Goal: Information Seeking & Learning: Compare options

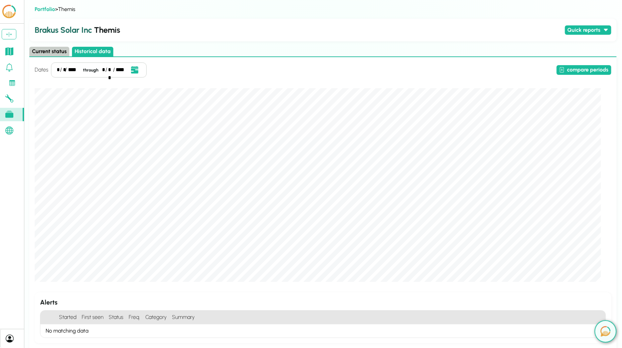
click at [252, 17] on div "Portfolio > Themis Brakus Solar Inc Themis Quick reports Daily production - las…" at bounding box center [323, 207] width 588 height 404
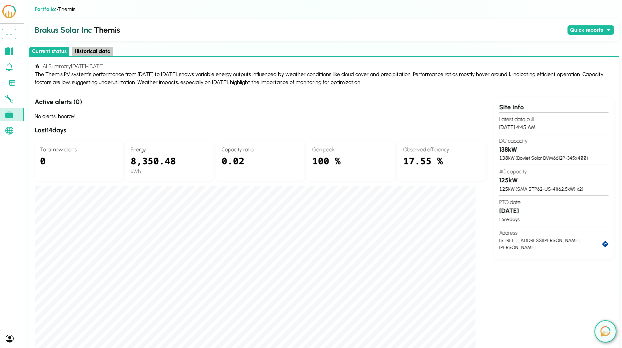
click at [85, 53] on button "Historical data" at bounding box center [92, 52] width 41 height 10
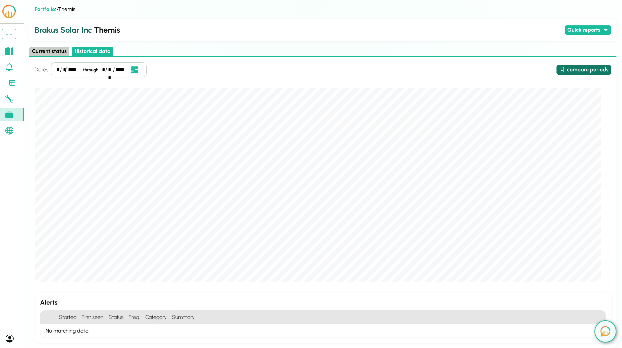
click at [592, 69] on button "compare periods" at bounding box center [584, 70] width 55 height 10
